Goal: Find specific page/section: Find specific page/section

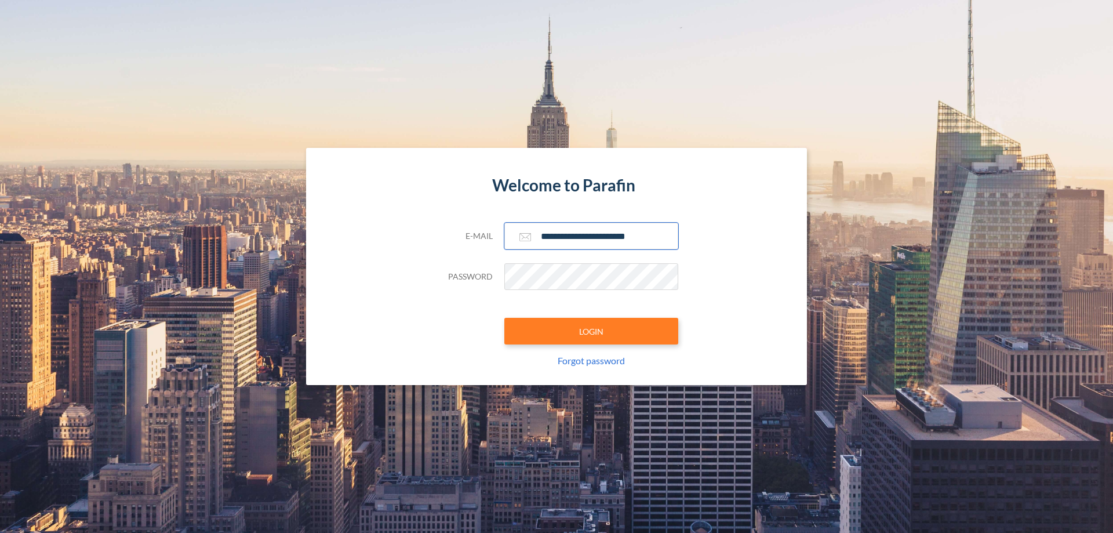
type input "**********"
click at [591, 331] on button "LOGIN" at bounding box center [591, 331] width 174 height 27
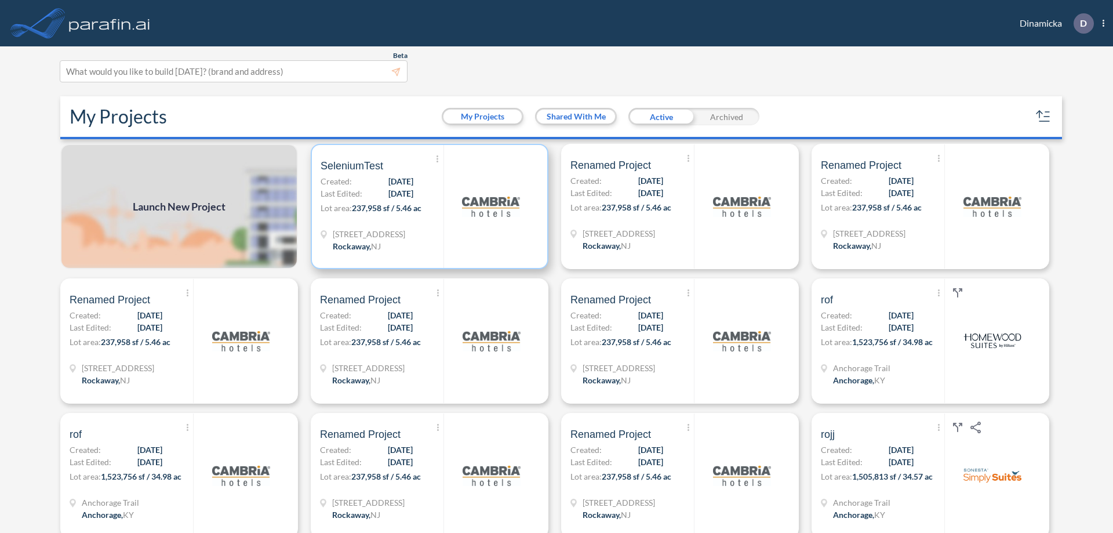
scroll to position [3, 0]
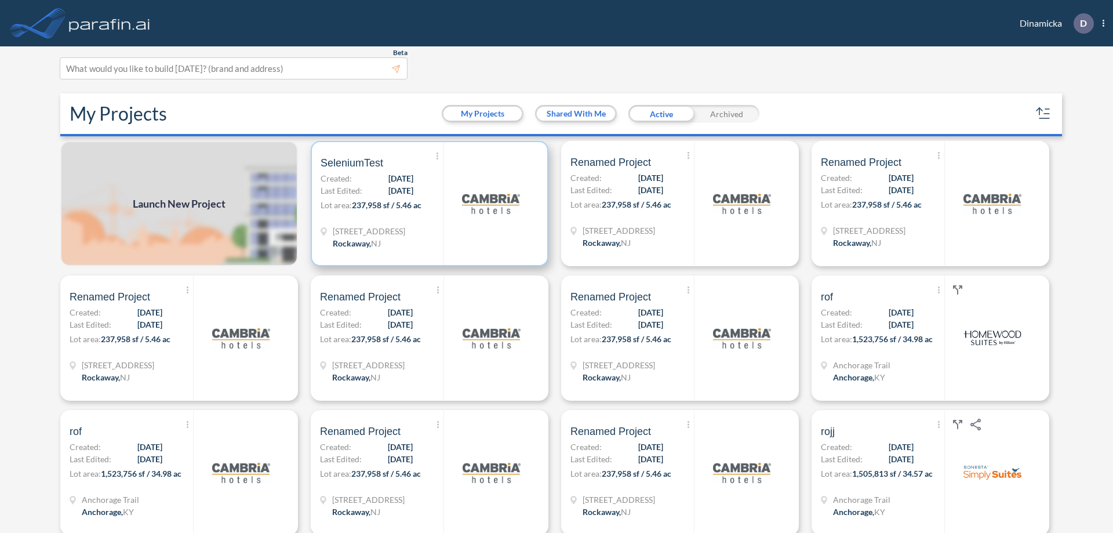
click at [427, 203] on p "Lot area: 237,958 sf / 5.46 ac" at bounding box center [382, 207] width 123 height 17
